Goal: Task Accomplishment & Management: Manage account settings

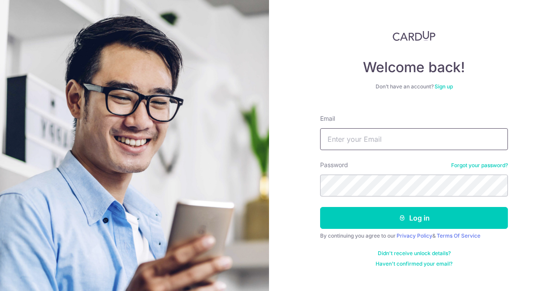
click at [351, 140] on input "Email" at bounding box center [414, 139] width 188 height 22
type input "[EMAIL_ADDRESS][DOMAIN_NAME]"
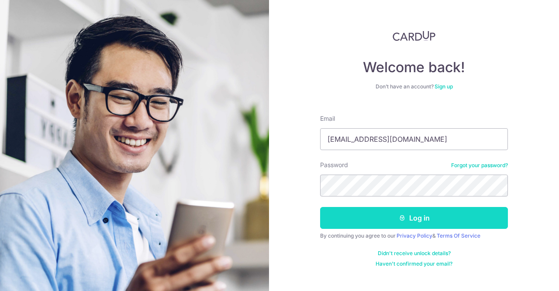
click at [391, 221] on button "Log in" at bounding box center [414, 218] width 188 height 22
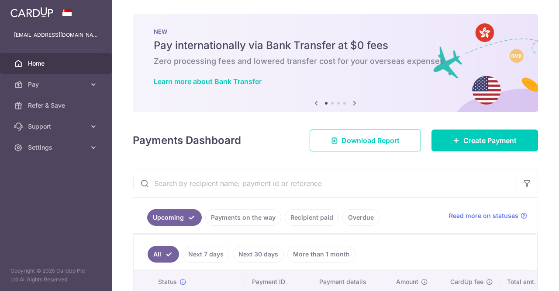
scroll to position [78, 0]
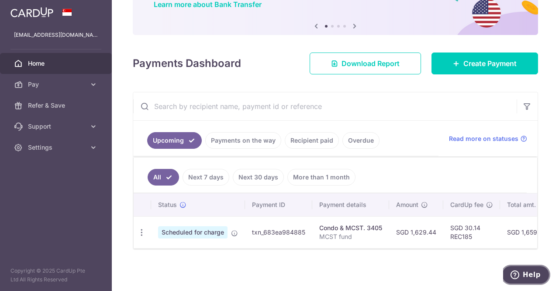
click at [533, 274] on span "Help" at bounding box center [532, 274] width 18 height 8
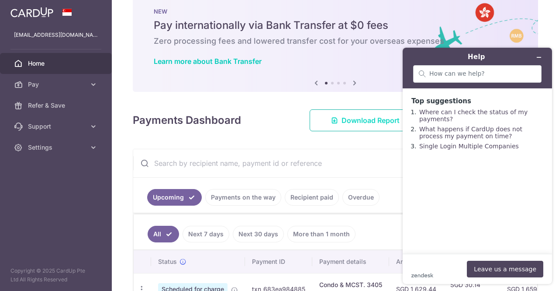
scroll to position [0, 0]
